Goal: Task Accomplishment & Management: Manage account settings

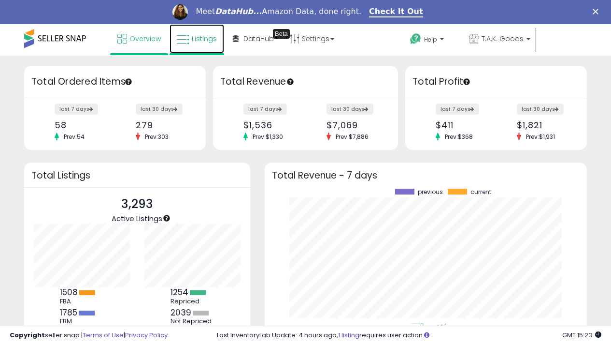
click at [202, 40] on span "Listings" at bounding box center [204, 39] width 25 height 10
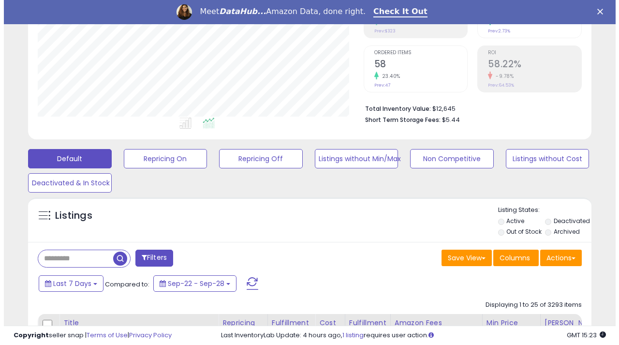
scroll to position [242, 0]
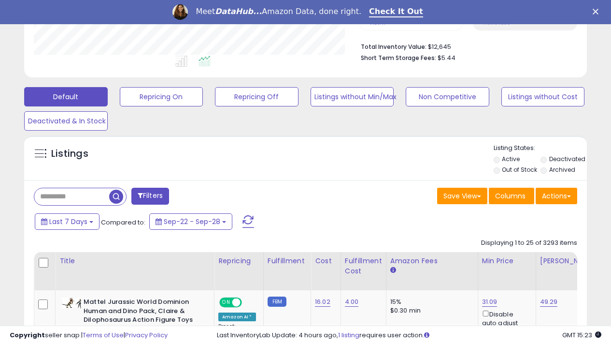
click at [66, 192] on input "text" at bounding box center [71, 196] width 75 height 17
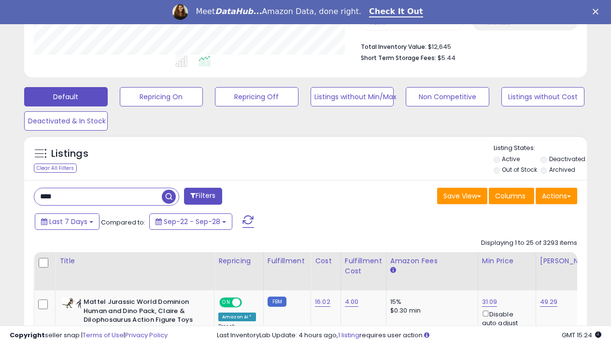
type input "**********"
click at [168, 195] on span "button" at bounding box center [169, 196] width 14 height 14
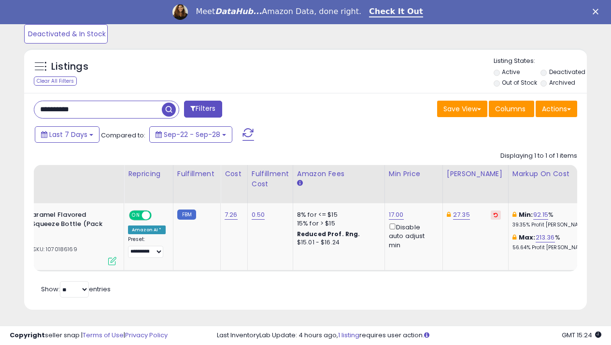
scroll to position [0, 114]
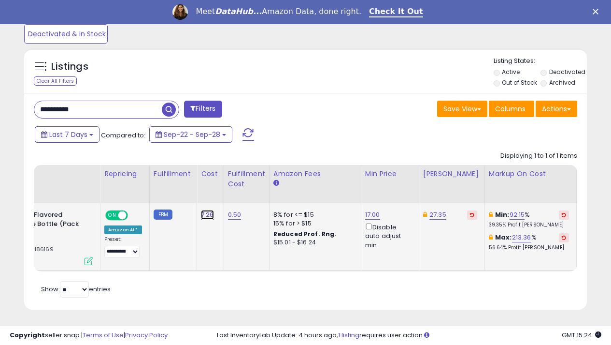
click at [207, 213] on link "7.26" at bounding box center [207, 215] width 13 height 10
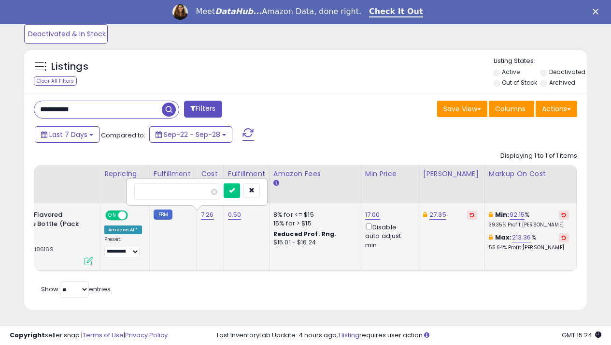
type input "*"
type input "***"
click at [235, 189] on icon "submit" at bounding box center [232, 190] width 6 height 6
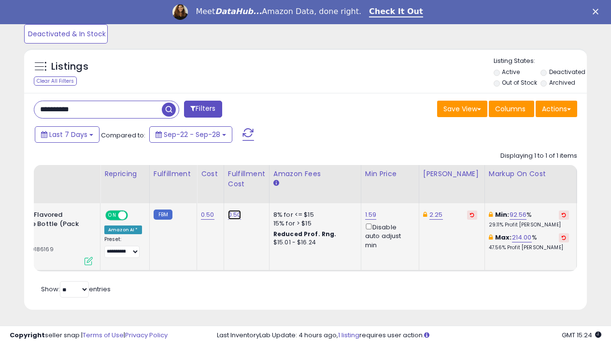
click at [233, 215] on link "0.50" at bounding box center [235, 215] width 14 height 10
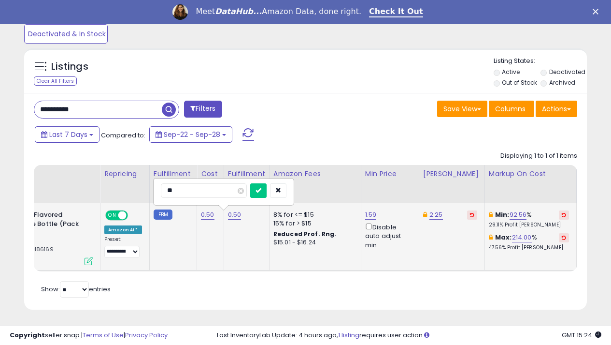
type input "*"
click at [267, 190] on button "submit" at bounding box center [258, 190] width 16 height 14
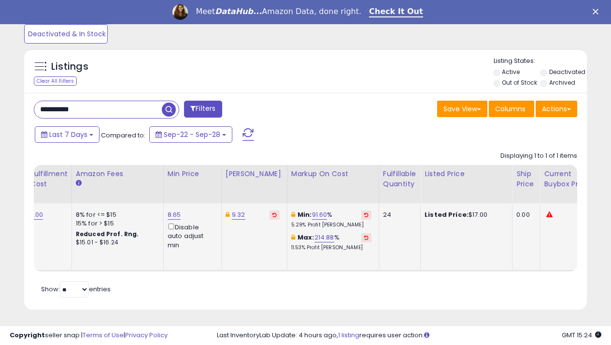
scroll to position [0, 316]
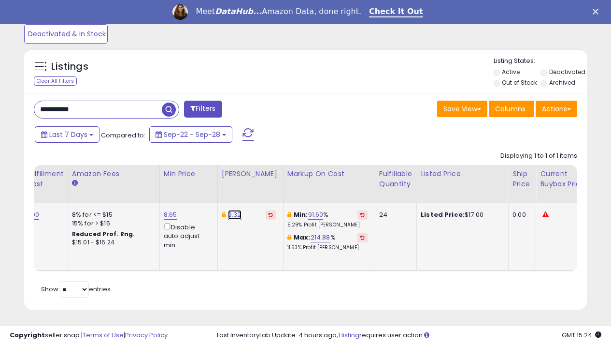
click at [232, 214] on link "9.32" at bounding box center [235, 215] width 14 height 10
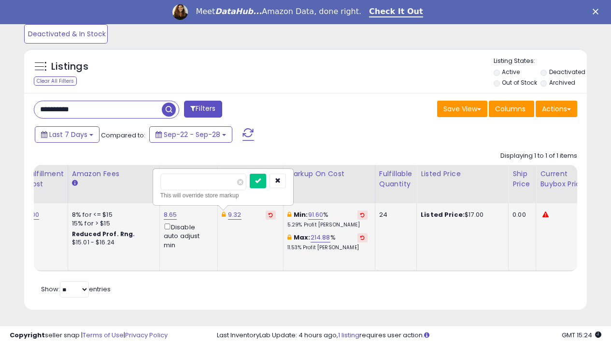
type input "*"
type input "**"
click at [266, 183] on button "submit" at bounding box center [258, 180] width 16 height 14
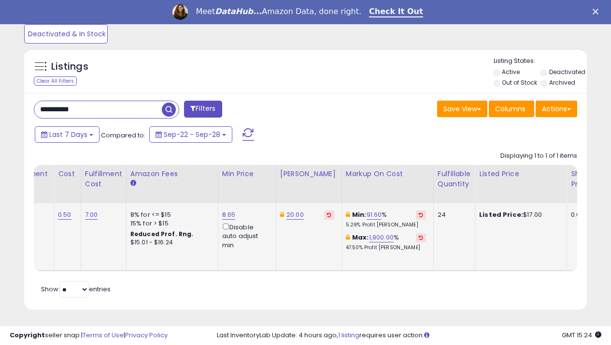
scroll to position [0, 0]
click at [225, 215] on link "8.65" at bounding box center [230, 215] width 14 height 10
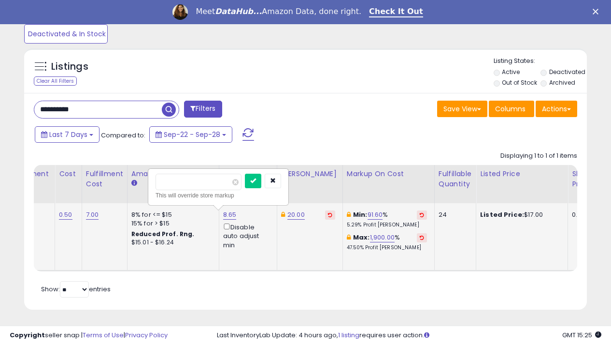
type input "*"
type input "**"
click at [256, 180] on icon "submit" at bounding box center [253, 180] width 6 height 6
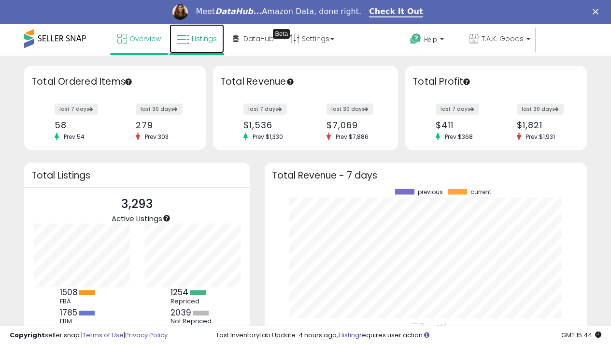
click at [194, 40] on span "Listings" at bounding box center [204, 39] width 25 height 10
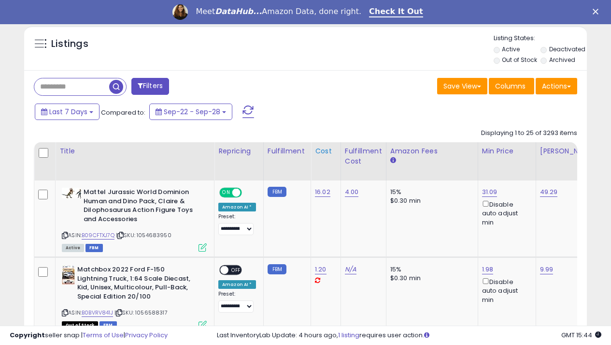
scroll to position [387, 0]
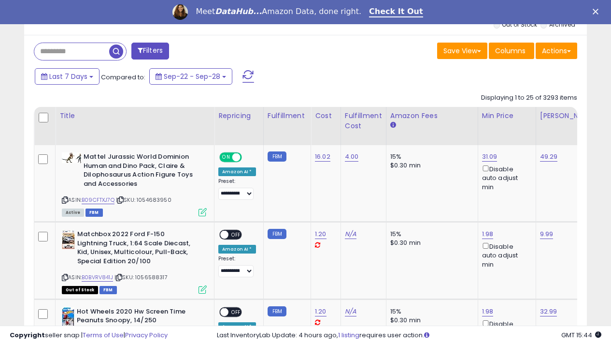
click at [55, 54] on input "text" at bounding box center [71, 51] width 75 height 17
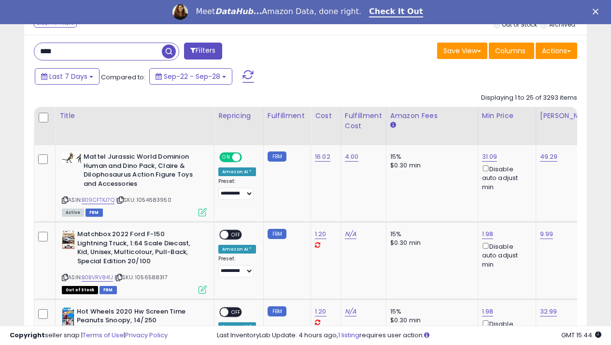
type input "**********"
click at [169, 50] on span "button" at bounding box center [169, 51] width 14 height 14
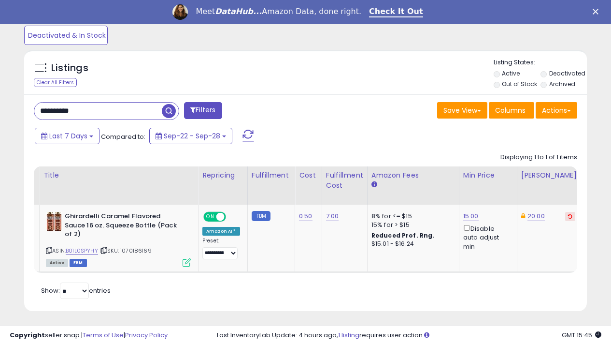
scroll to position [0, 0]
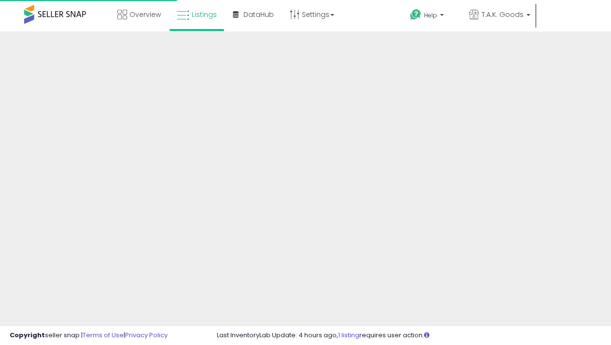
scroll to position [255, 0]
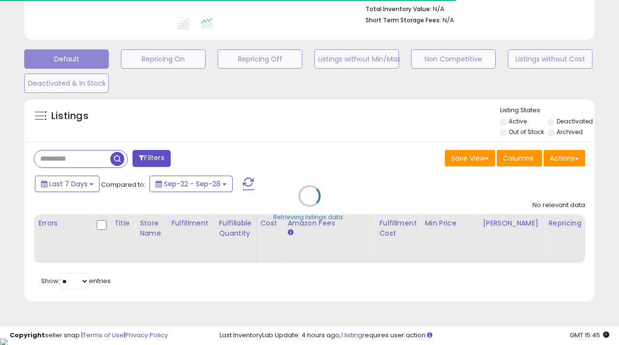
type input "**********"
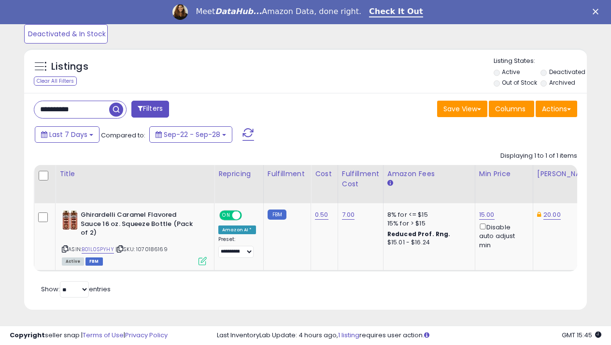
scroll to position [198, 326]
click at [96, 245] on link "B01L0SPYHY" at bounding box center [98, 249] width 32 height 8
click at [485, 213] on link "15.00" at bounding box center [486, 215] width 15 height 10
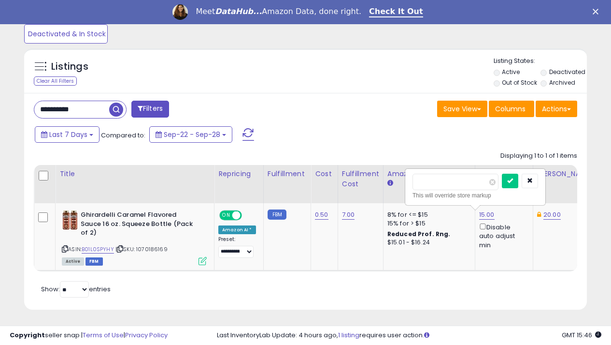
click at [397, 276] on div "Retrieving listings data.. Displaying 1 to 1 of 1 items Title Repricing" at bounding box center [306, 223] width 544 height 154
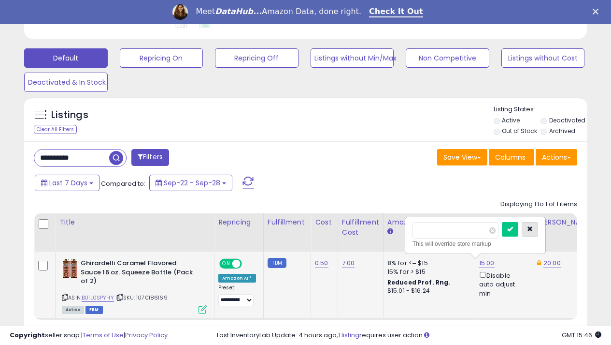
click at [538, 226] on button "button" at bounding box center [530, 229] width 16 height 14
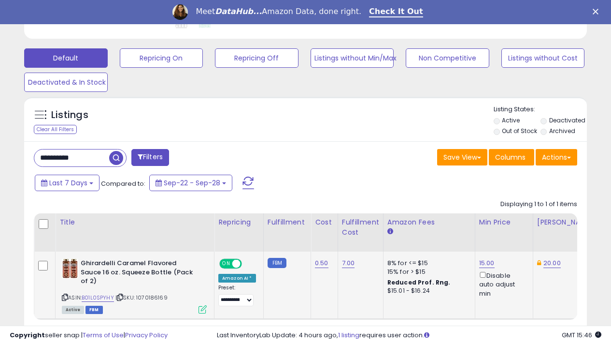
click at [498, 129] on li "Out of Stock" at bounding box center [517, 132] width 46 height 11
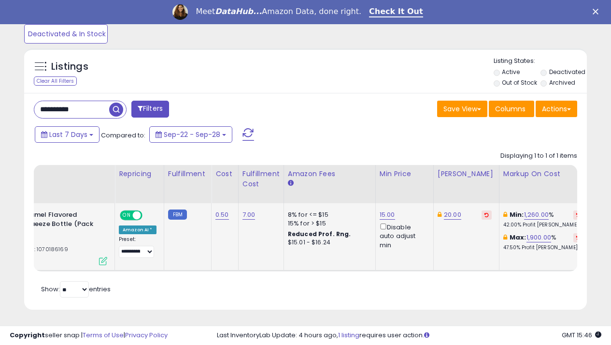
scroll to position [0, 136]
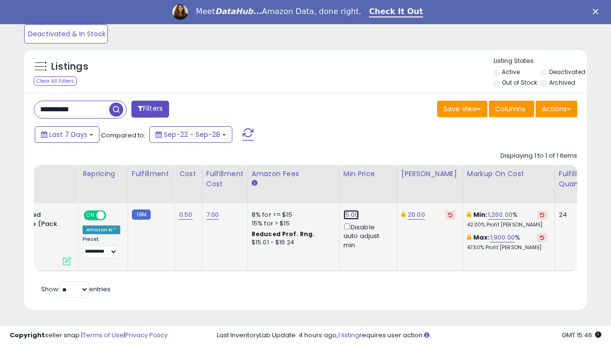
click at [349, 214] on link "15.00" at bounding box center [351, 215] width 15 height 10
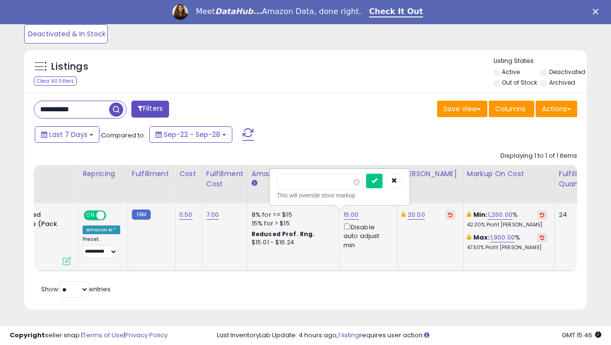
type input "*"
type input "**"
click at [383, 183] on button "submit" at bounding box center [374, 180] width 16 height 14
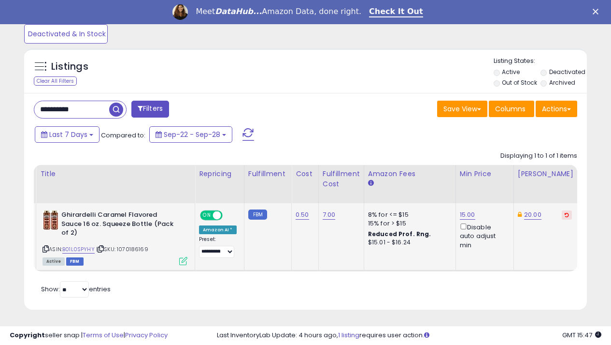
scroll to position [0, 0]
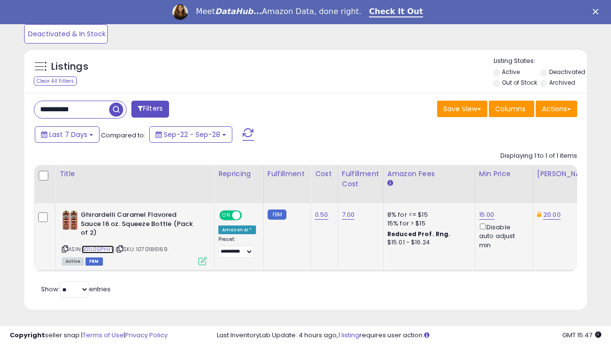
click at [103, 245] on link "B01L0SPYHY" at bounding box center [98, 249] width 32 height 8
click at [548, 215] on link "20.00" at bounding box center [552, 215] width 17 height 10
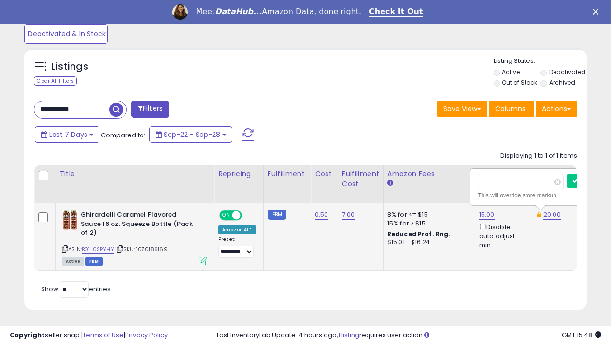
scroll to position [0, 65]
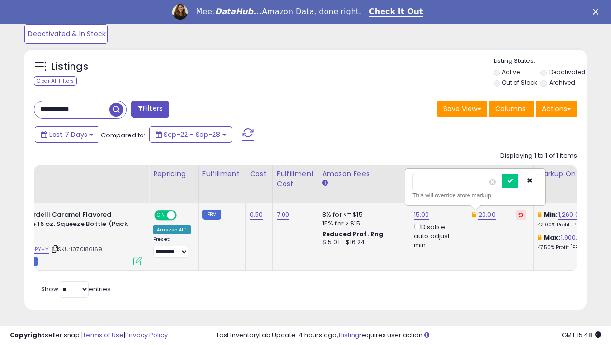
type input "*"
type input "**"
click at [519, 176] on button "submit" at bounding box center [510, 180] width 16 height 14
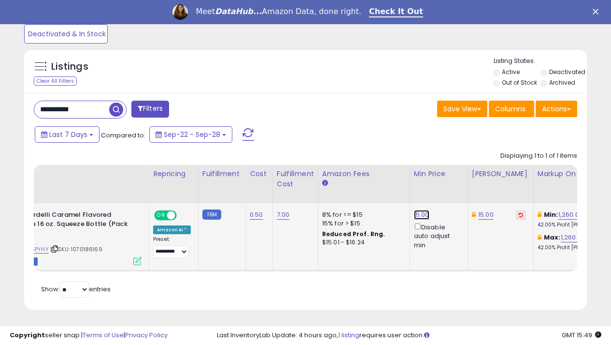
click at [415, 212] on link "15.00" at bounding box center [421, 215] width 15 height 10
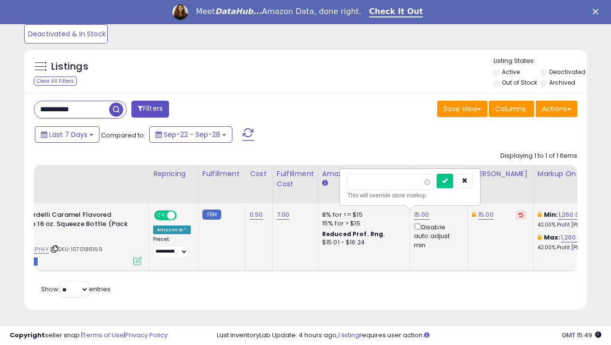
type input "*"
type input "*****"
click at [448, 182] on icon "submit" at bounding box center [445, 180] width 6 height 6
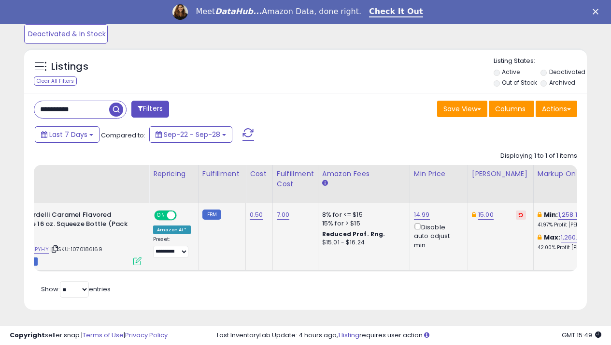
scroll to position [0, 0]
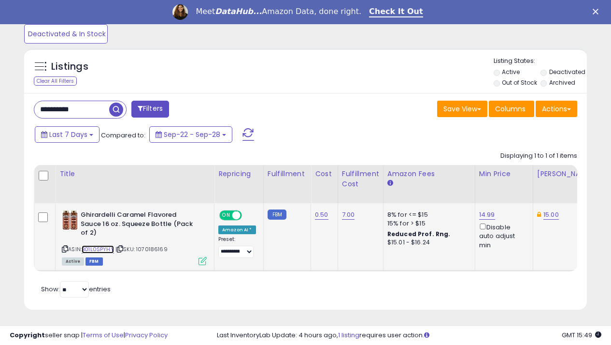
click at [100, 245] on link "B01L0SPYHY" at bounding box center [98, 249] width 32 height 8
click at [92, 245] on link "B01L0SPYHY" at bounding box center [98, 249] width 32 height 8
